Goal: Task Accomplishment & Management: Complete application form

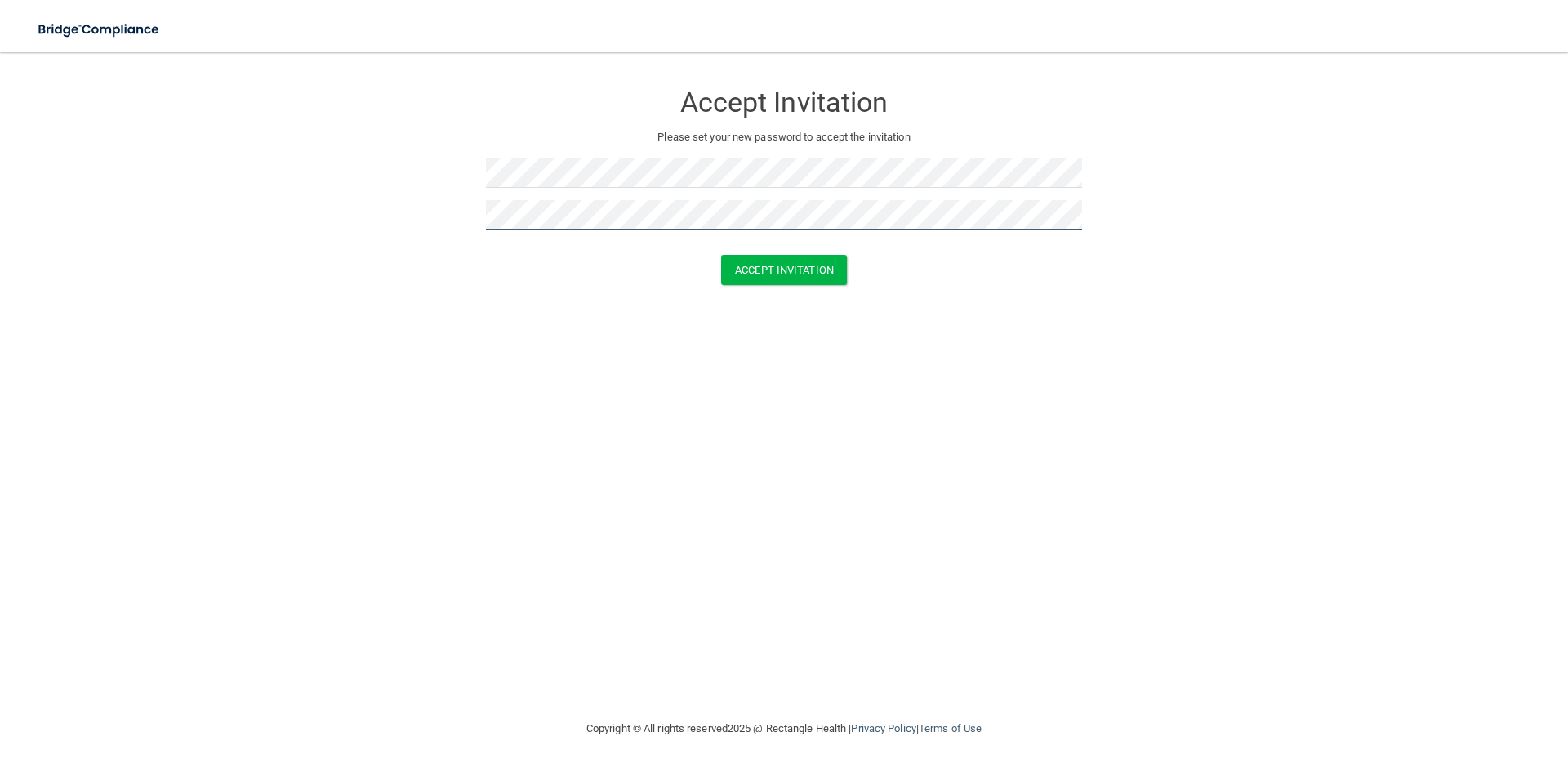
click at [721, 255] on button "Accept Invitation" at bounding box center [784, 270] width 126 height 30
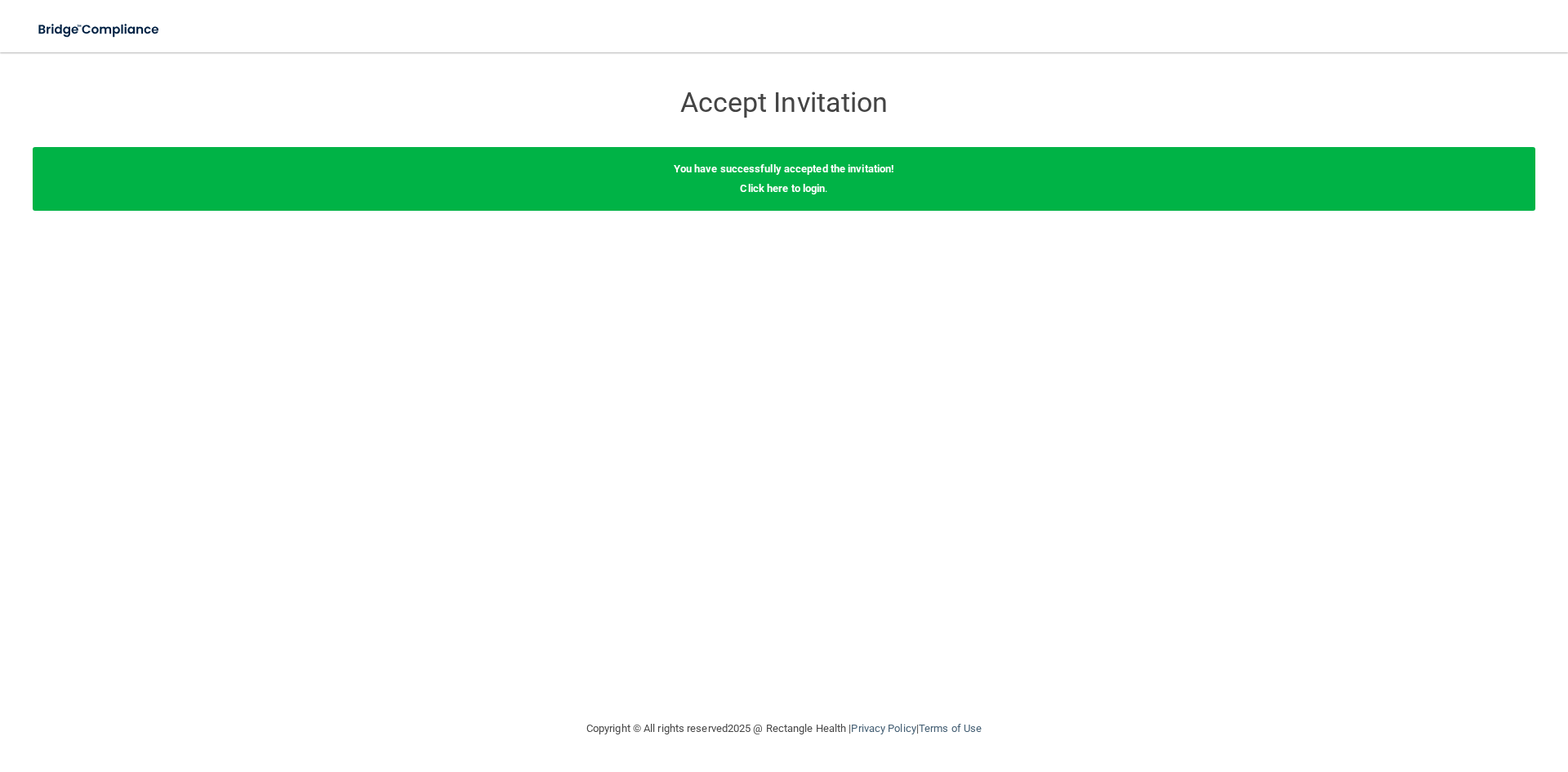
click at [779, 196] on div "You have successfully accepted the invitation! Click here to login ." at bounding box center [784, 179] width 1503 height 64
click at [777, 185] on link "Click here to login" at bounding box center [782, 189] width 85 height 12
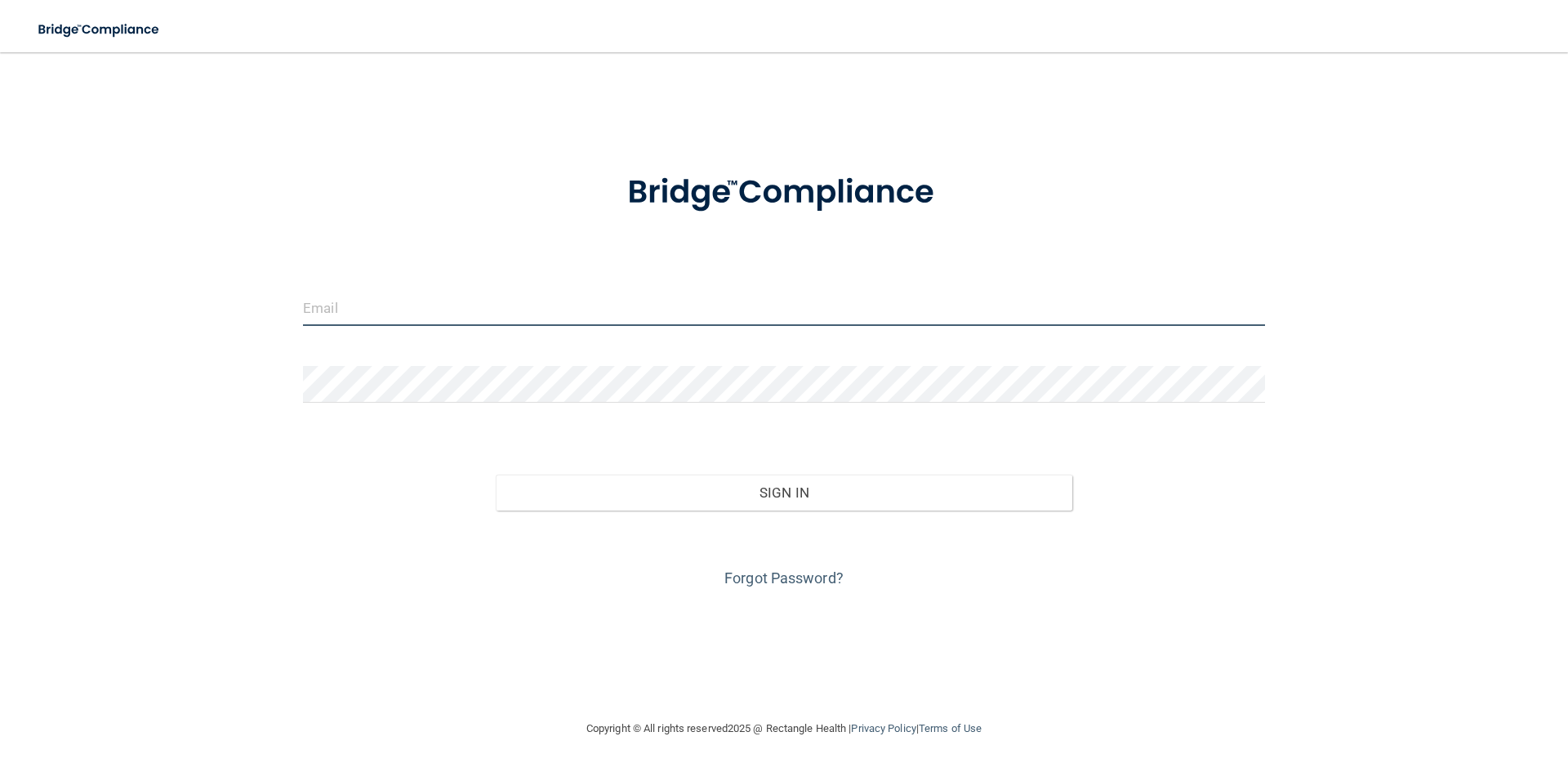
click at [468, 314] on input "email" at bounding box center [783, 308] width 962 height 37
type input "[PERSON_NAME][EMAIL_ADDRESS][PERSON_NAME][DOMAIN_NAME]"
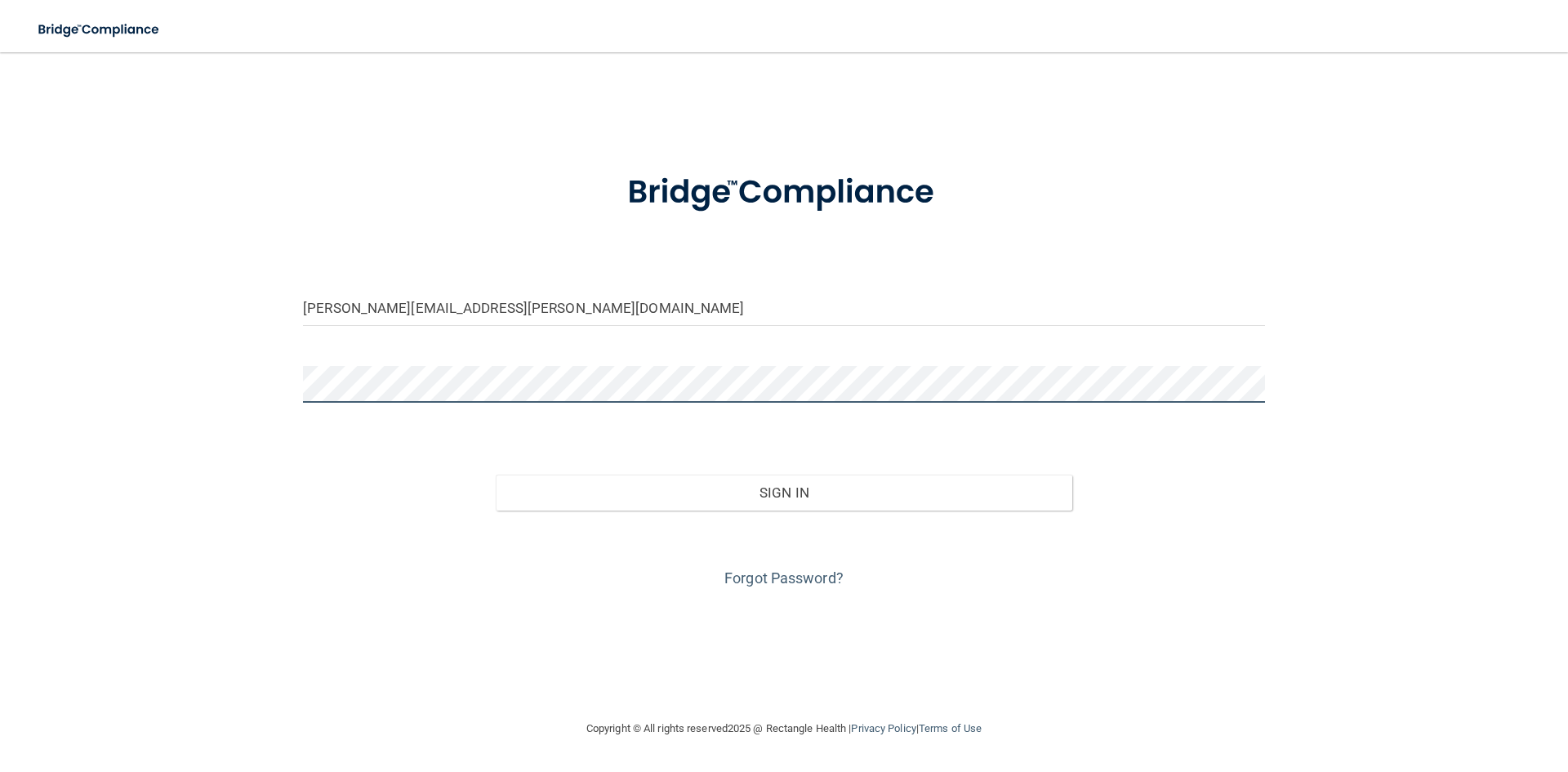
click at [496, 475] on button "Sign In" at bounding box center [784, 492] width 577 height 36
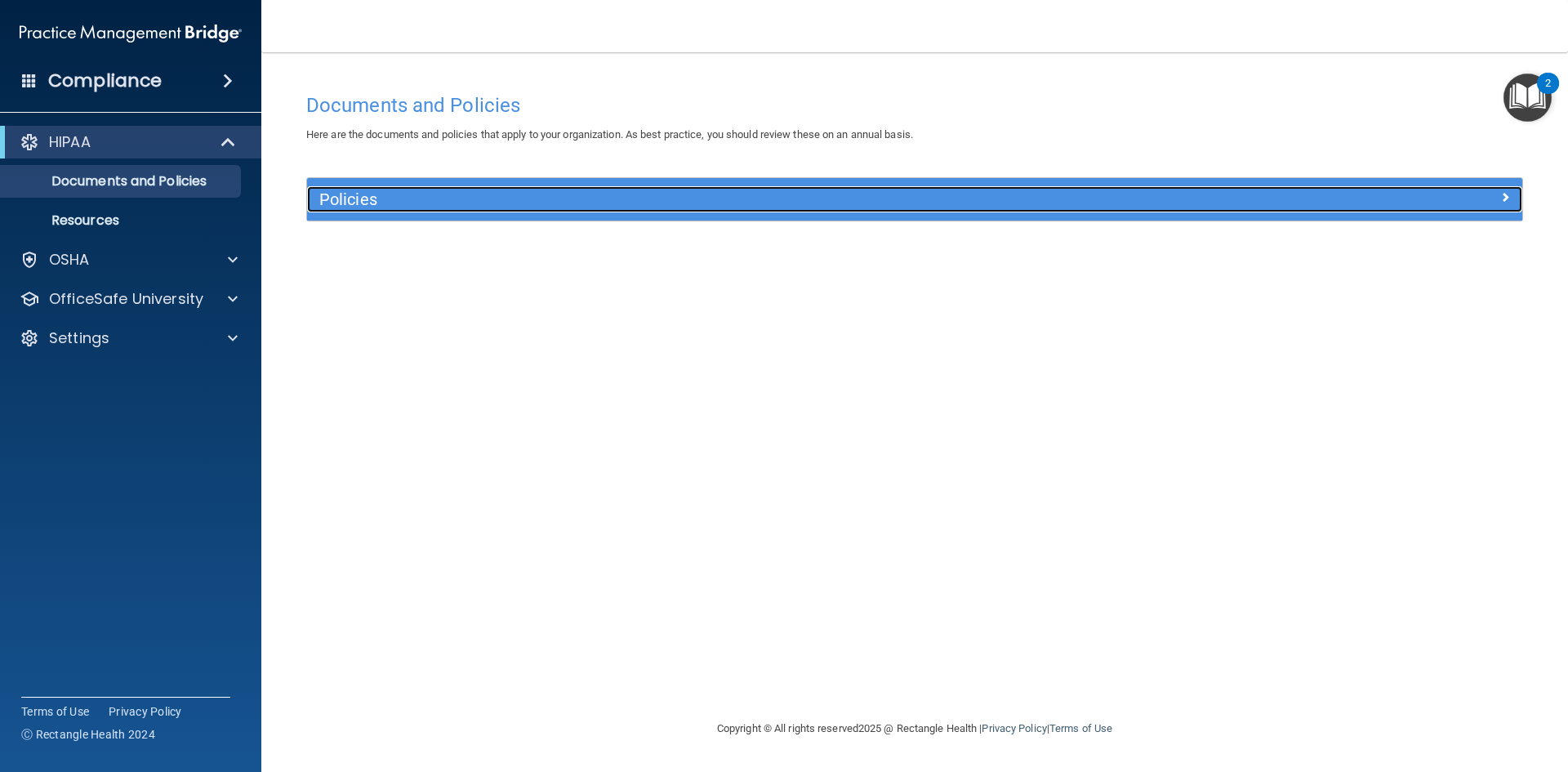
click at [440, 191] on h5 "Policies" at bounding box center [763, 199] width 887 height 18
